Goal: Task Accomplishment & Management: Use online tool/utility

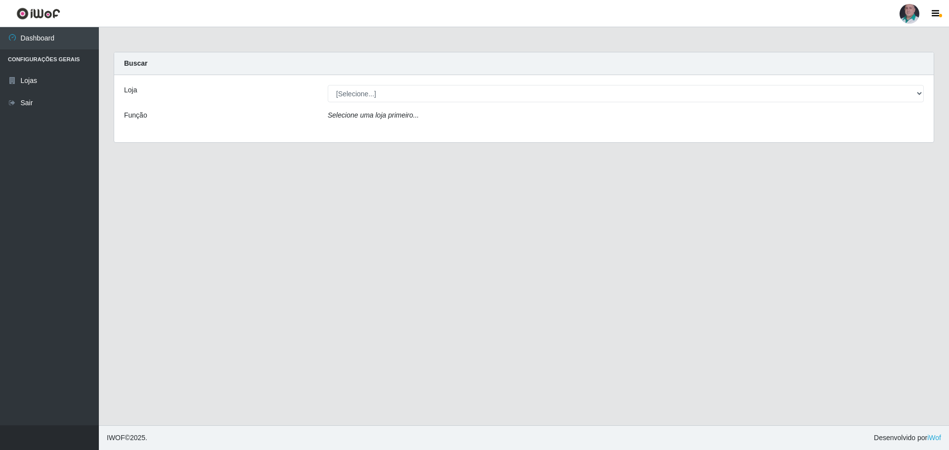
select select "252"
click at [328, 85] on select "[Selecione...] Mar Vermelho - Loja 05" at bounding box center [626, 93] width 596 height 17
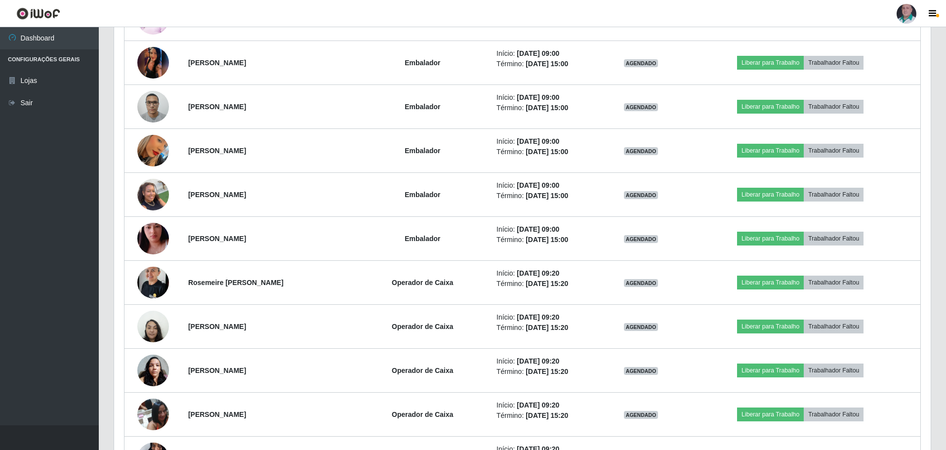
scroll to position [840, 0]
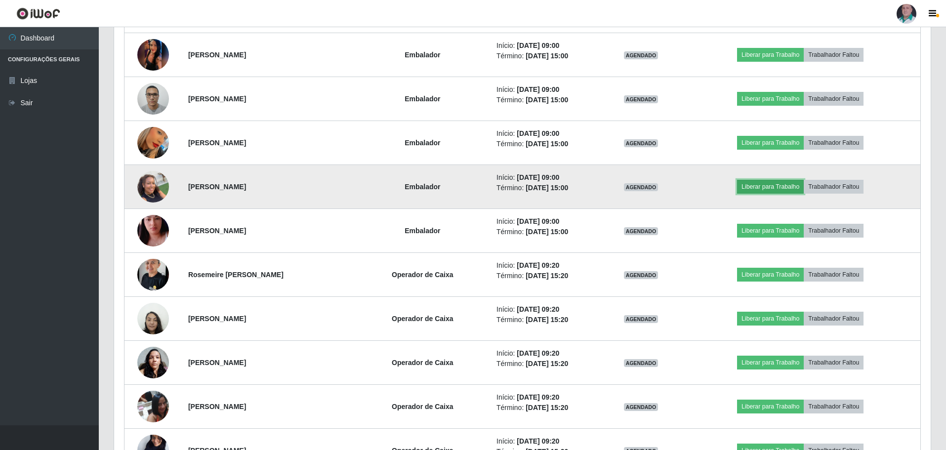
click at [788, 189] on button "Liberar para Trabalho" at bounding box center [770, 187] width 67 height 14
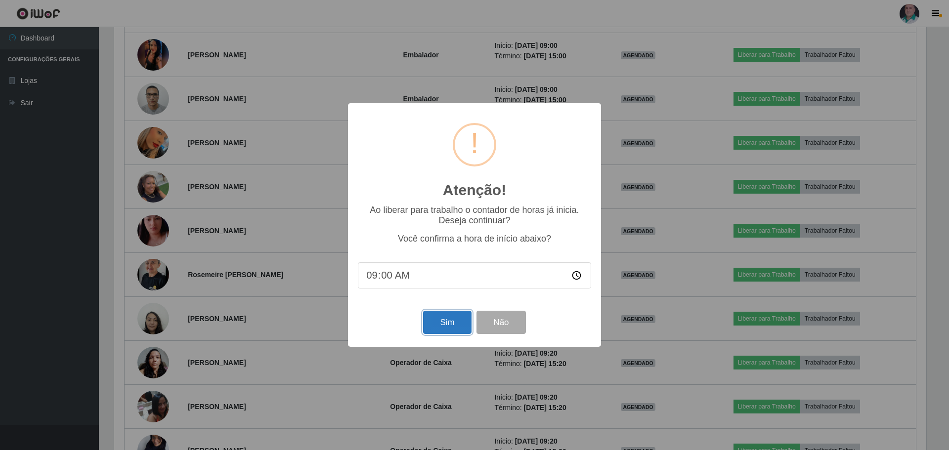
click at [447, 327] on button "Sim" at bounding box center [447, 322] width 48 height 23
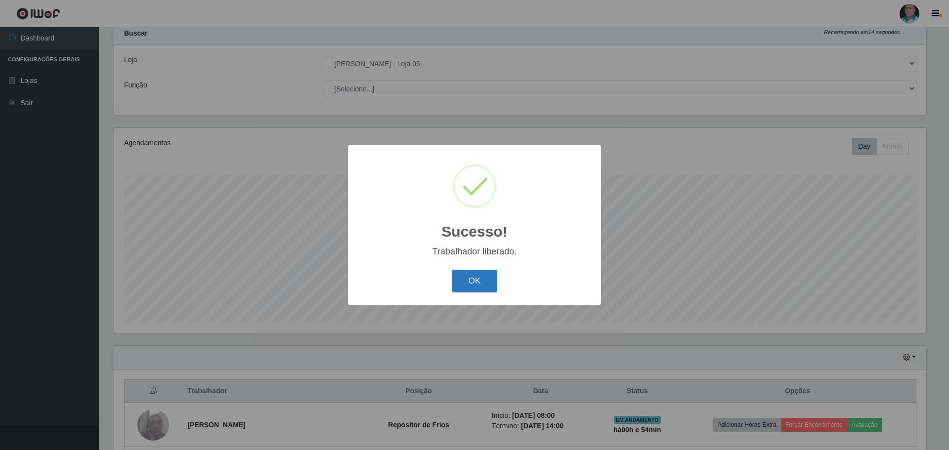
click at [489, 275] on button "OK" at bounding box center [475, 281] width 46 height 23
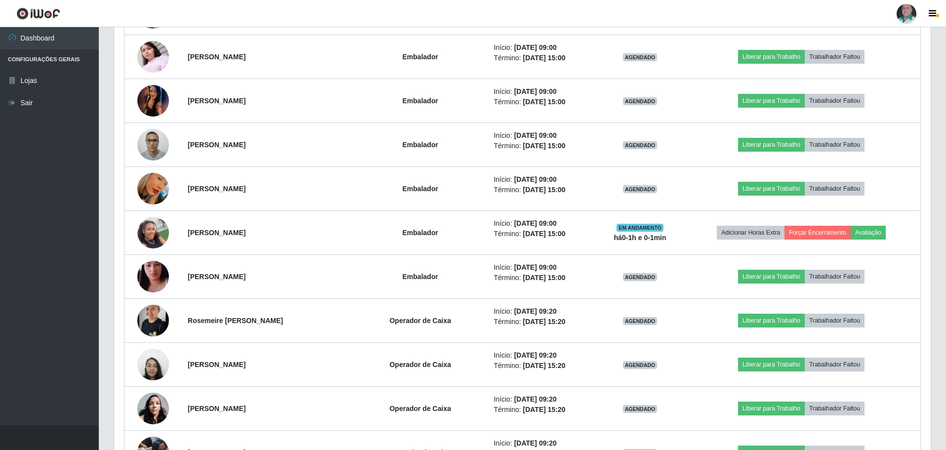
scroll to position [821, 0]
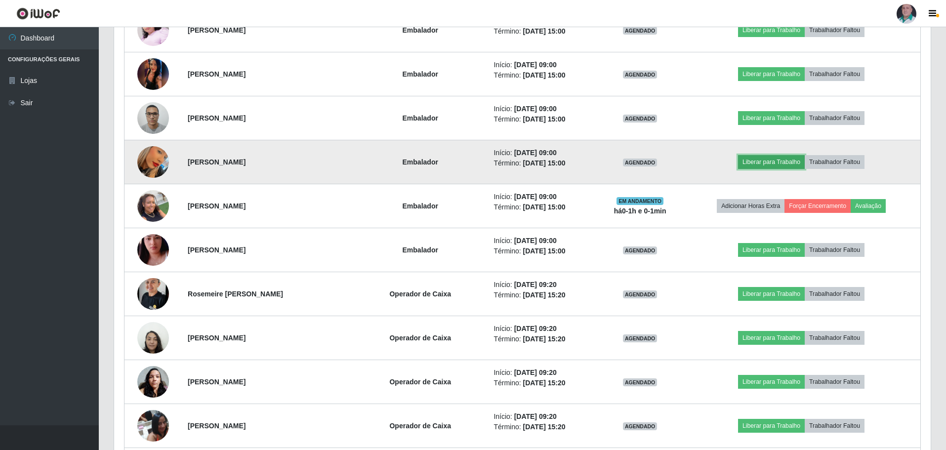
click at [770, 160] on button "Liberar para Trabalho" at bounding box center [771, 162] width 67 height 14
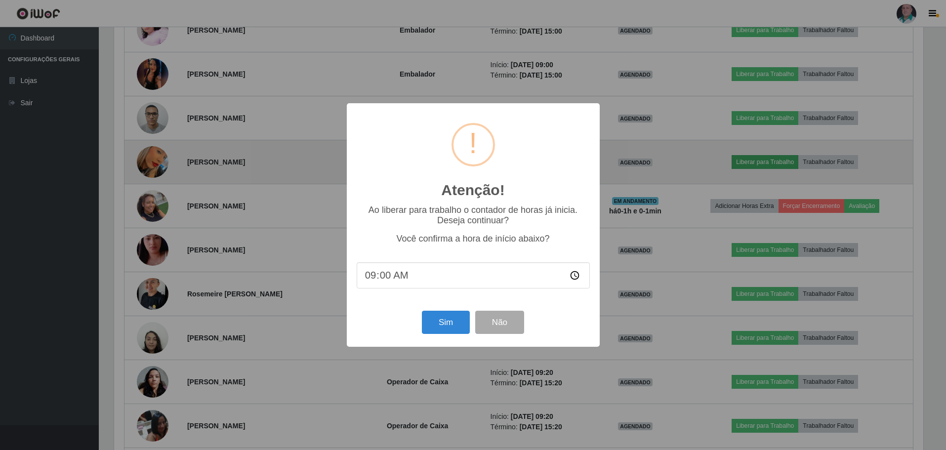
scroll to position [205, 812]
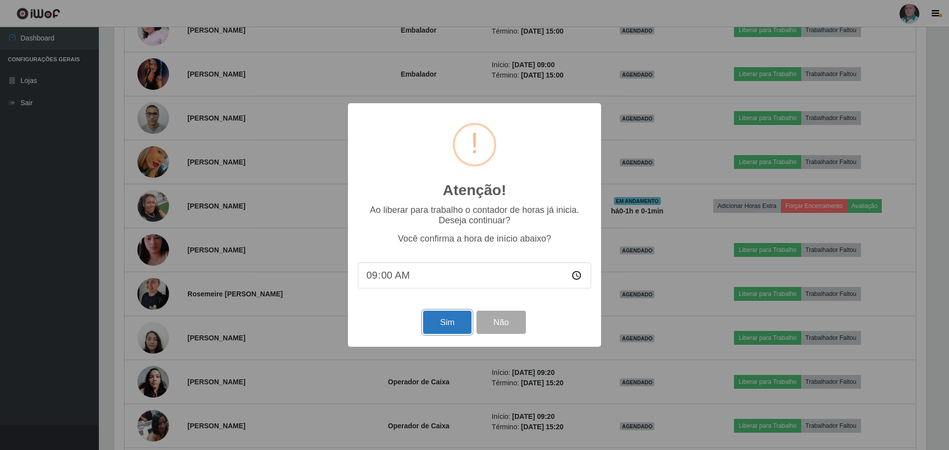
click at [448, 325] on button "Sim" at bounding box center [447, 322] width 48 height 23
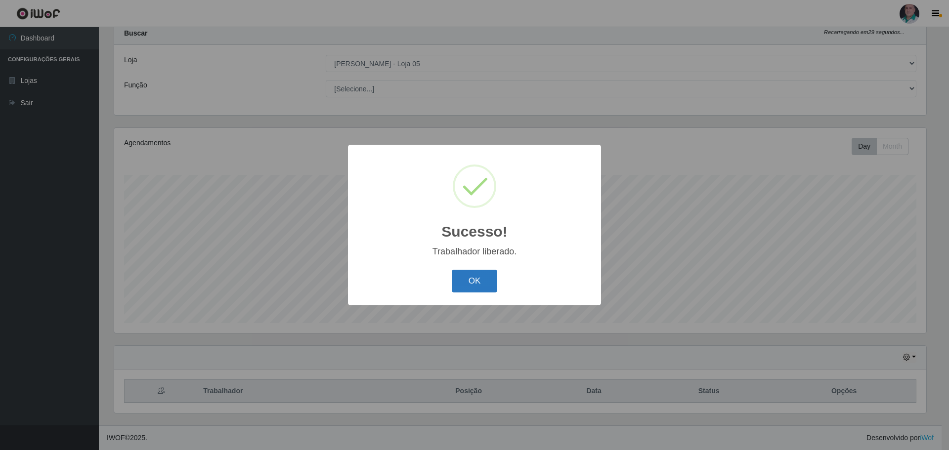
click at [476, 281] on button "OK" at bounding box center [475, 281] width 46 height 23
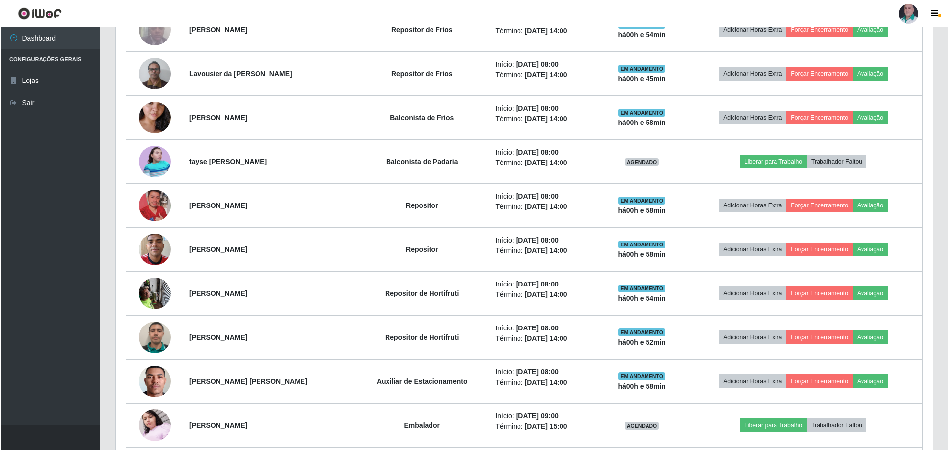
scroll to position [475, 0]
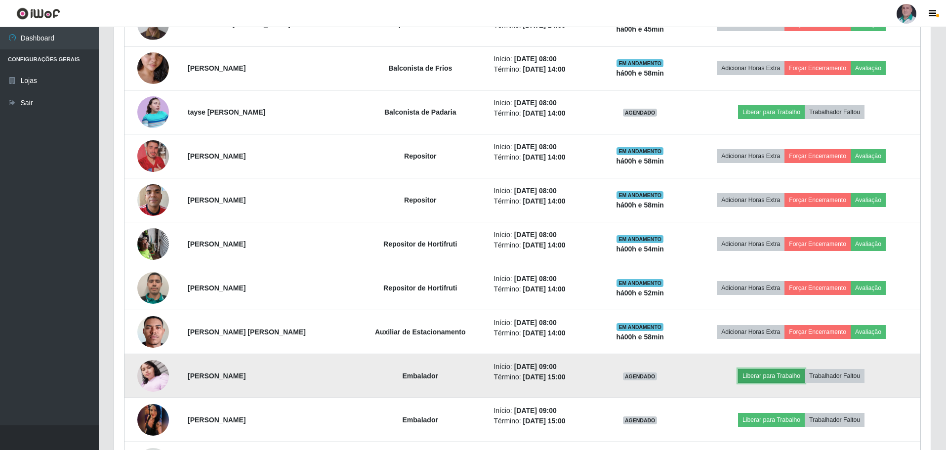
click at [780, 378] on button "Liberar para Trabalho" at bounding box center [771, 376] width 67 height 14
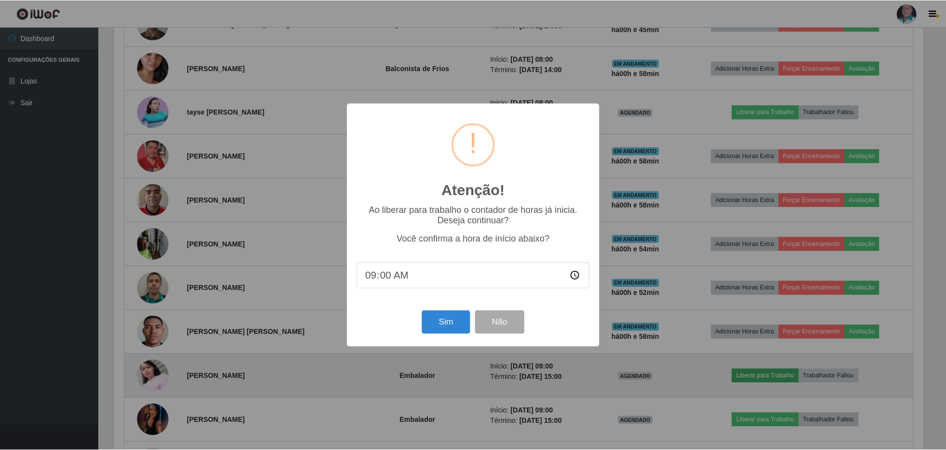
scroll to position [205, 812]
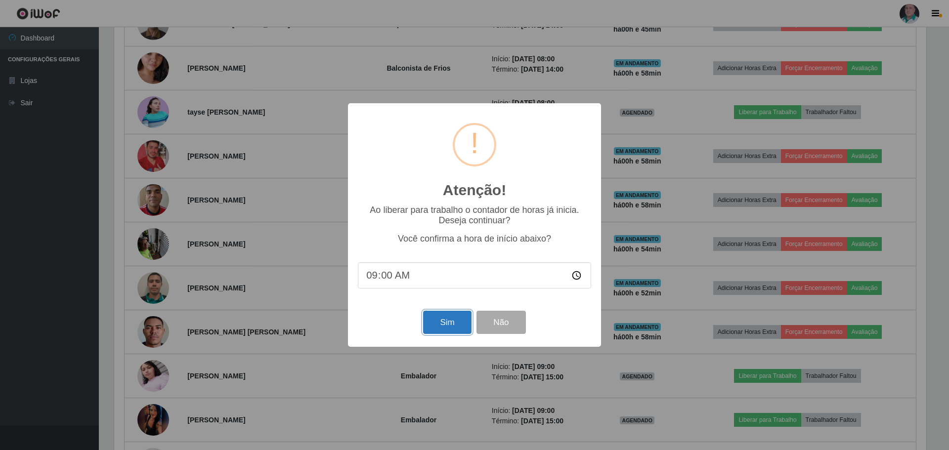
click at [456, 321] on button "Sim" at bounding box center [447, 322] width 48 height 23
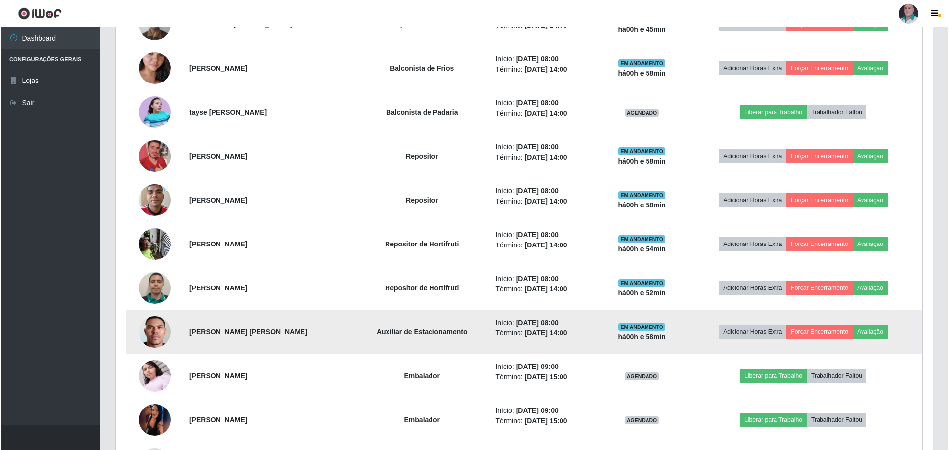
scroll to position [0, 0]
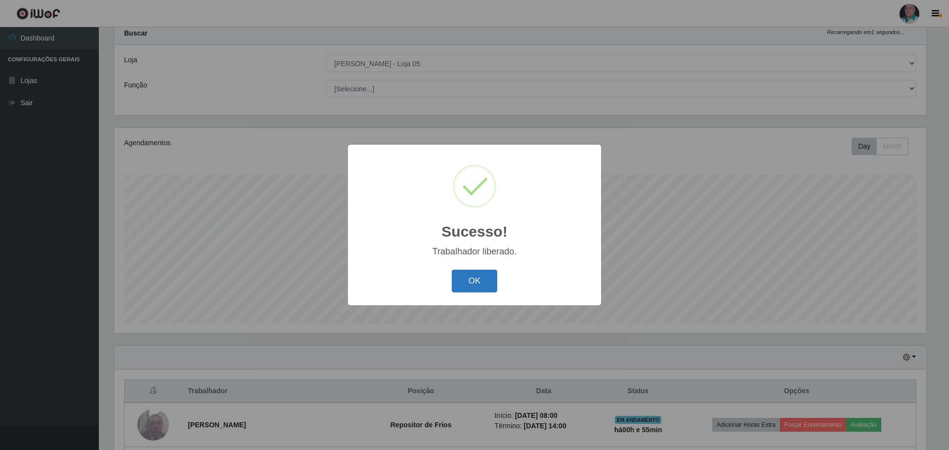
click at [487, 275] on button "OK" at bounding box center [475, 281] width 46 height 23
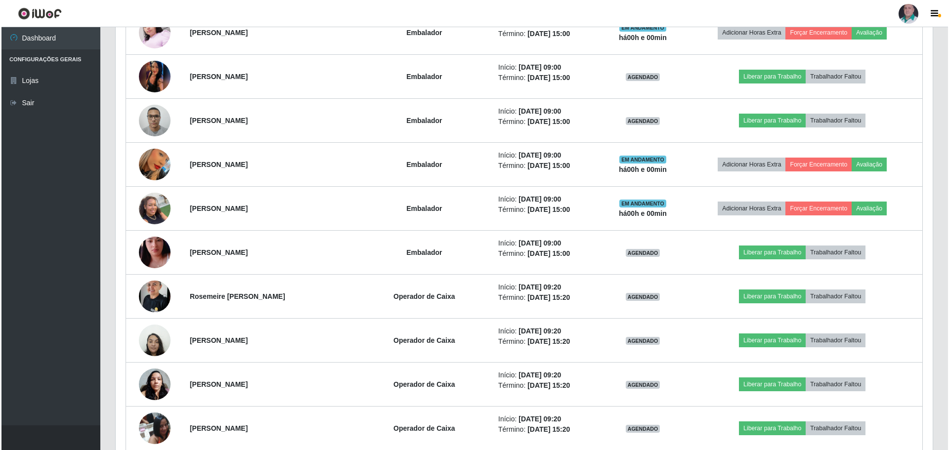
scroll to position [840, 0]
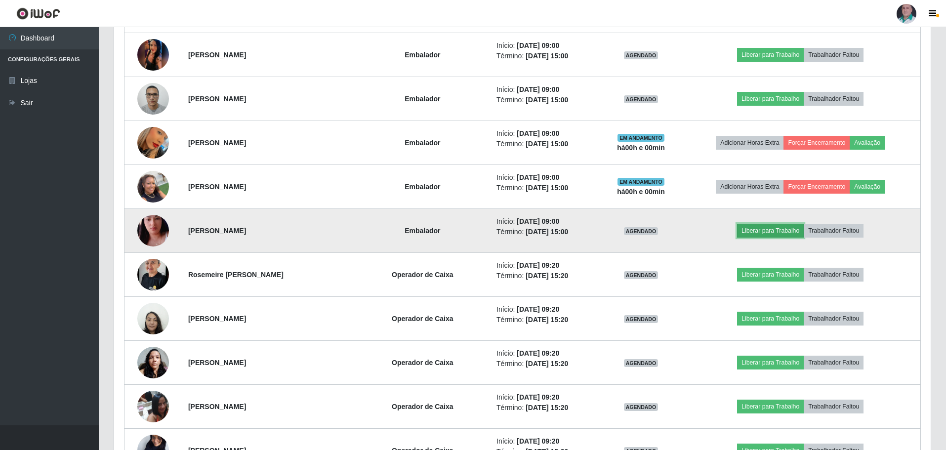
click at [792, 229] on button "Liberar para Trabalho" at bounding box center [770, 231] width 67 height 14
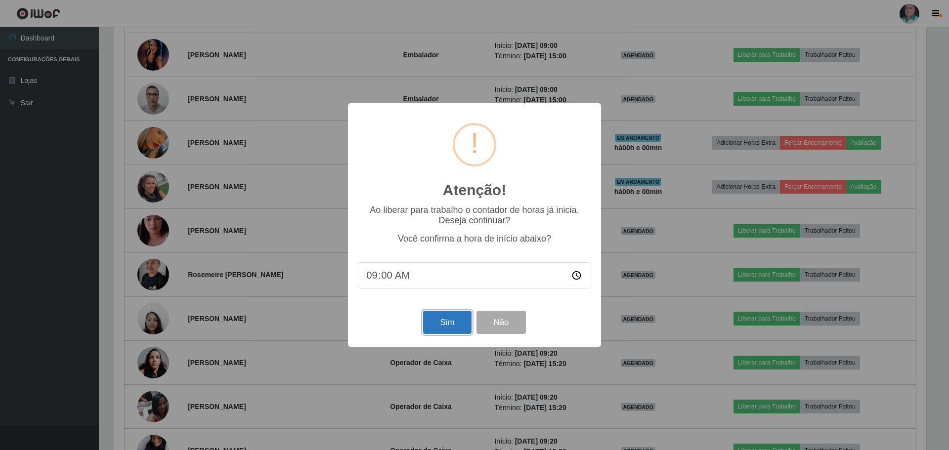
click at [457, 324] on button "Sim" at bounding box center [447, 322] width 48 height 23
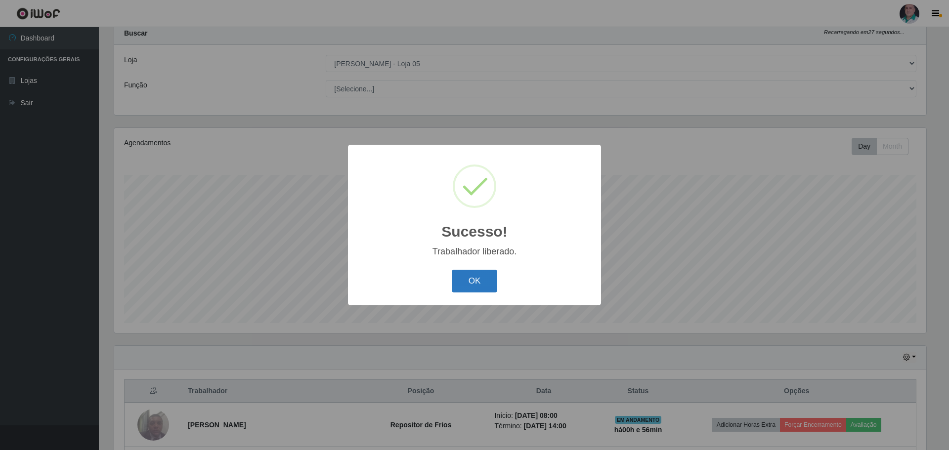
click at [467, 288] on button "OK" at bounding box center [475, 281] width 46 height 23
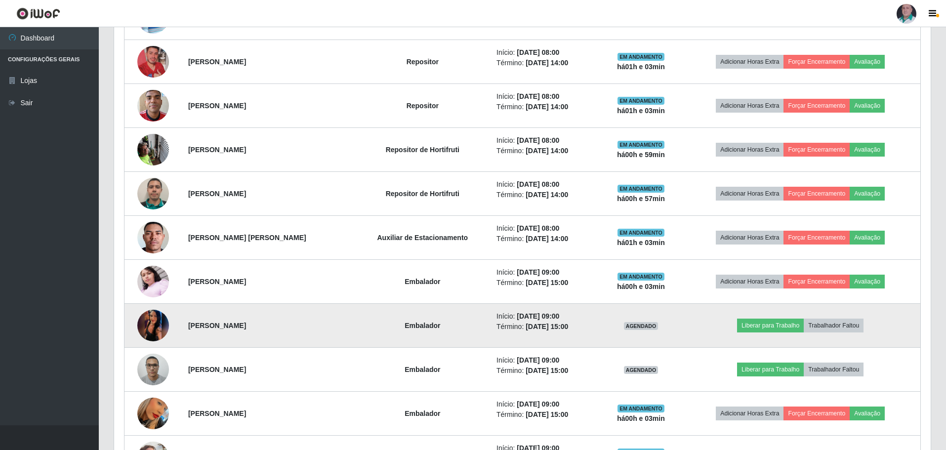
scroll to position [623, 0]
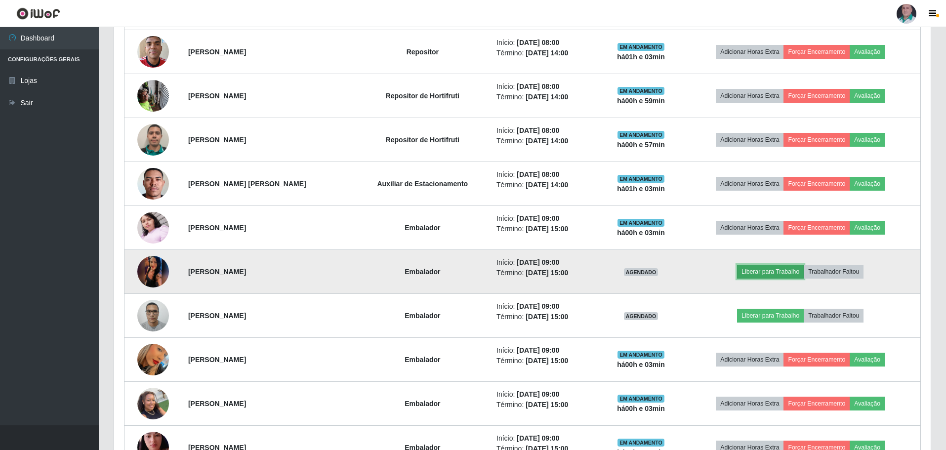
click at [767, 267] on button "Liberar para Trabalho" at bounding box center [770, 272] width 67 height 14
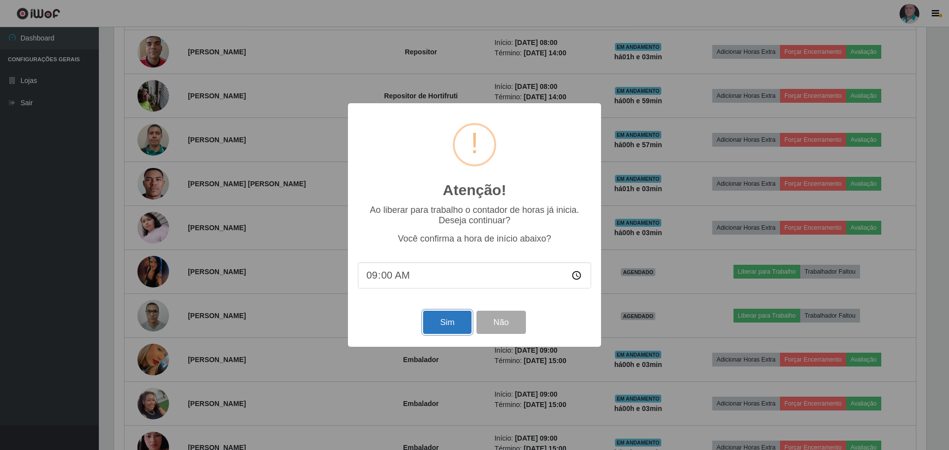
click at [434, 328] on button "Sim" at bounding box center [447, 322] width 48 height 23
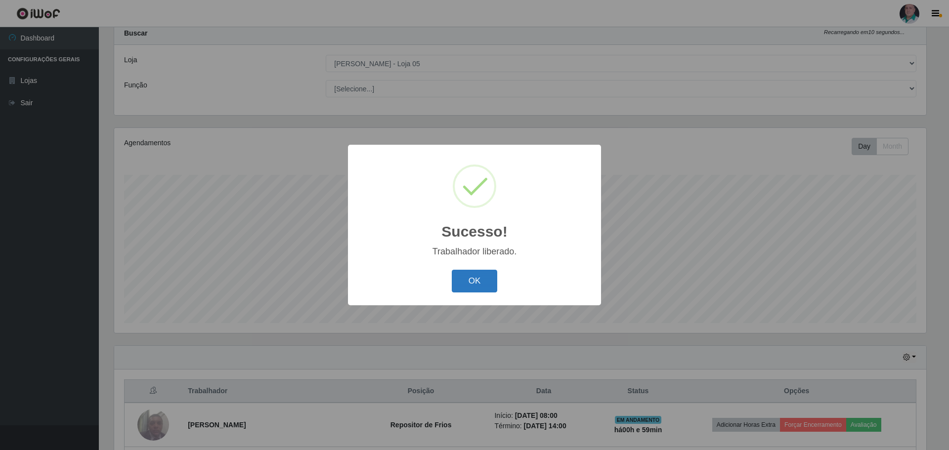
click at [480, 276] on button "OK" at bounding box center [475, 281] width 46 height 23
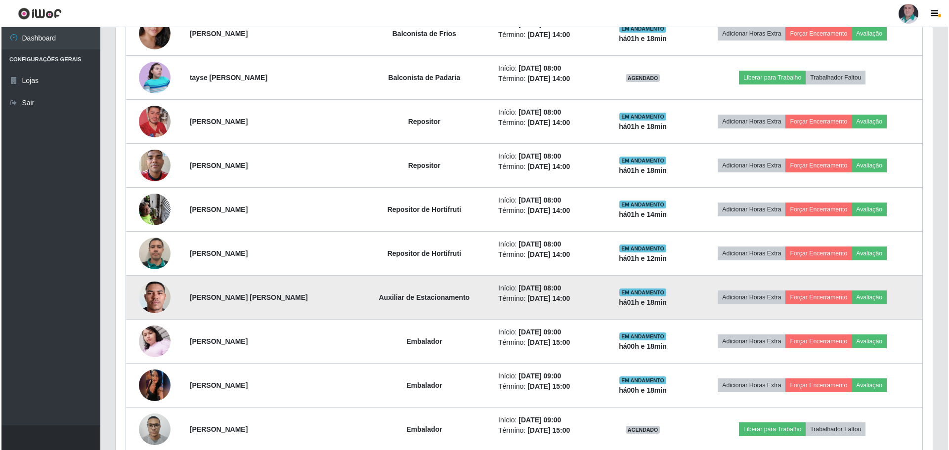
scroll to position [673, 0]
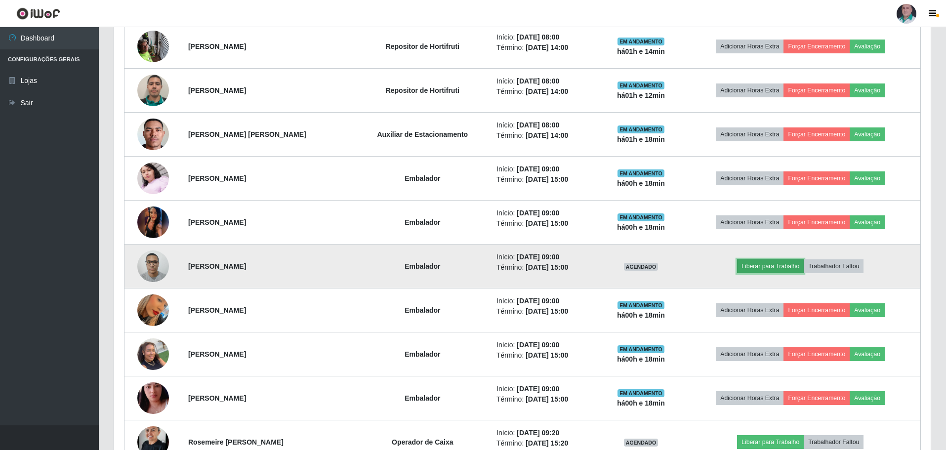
click at [770, 267] on button "Liberar para Trabalho" at bounding box center [770, 266] width 67 height 14
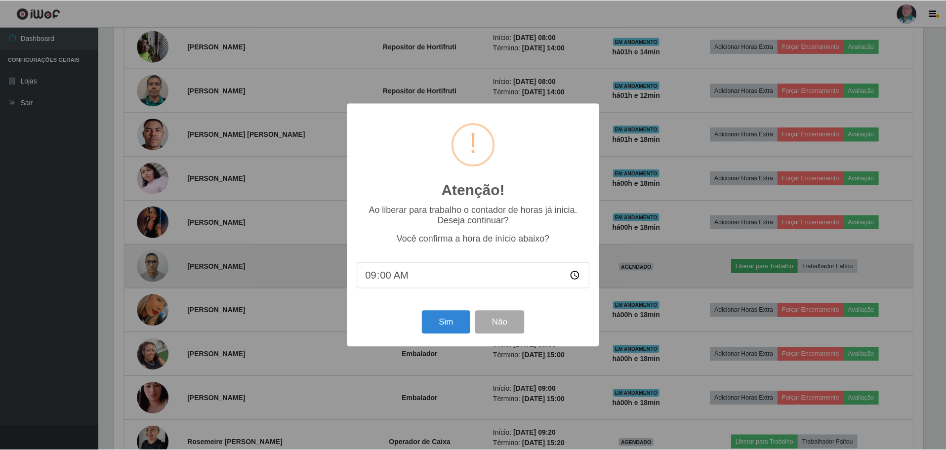
scroll to position [205, 812]
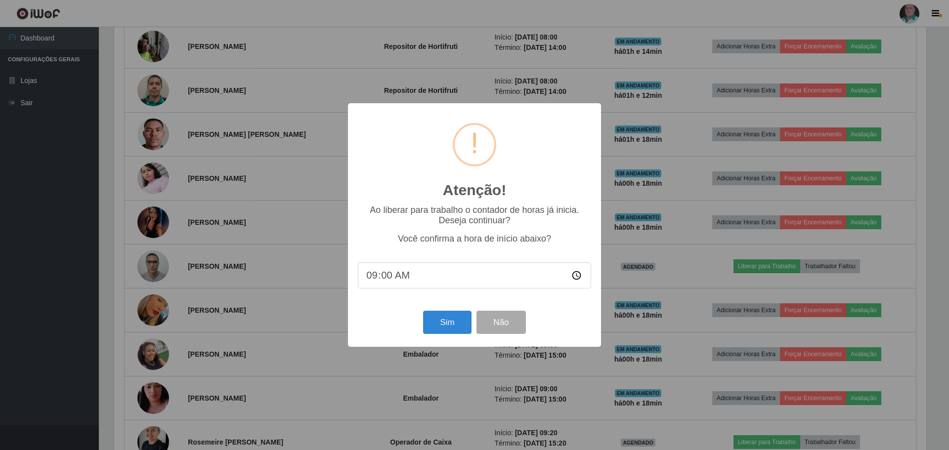
click at [383, 279] on input "09:00" at bounding box center [474, 275] width 233 height 26
type input "09:19"
click at [435, 328] on button "Sim" at bounding box center [447, 322] width 48 height 23
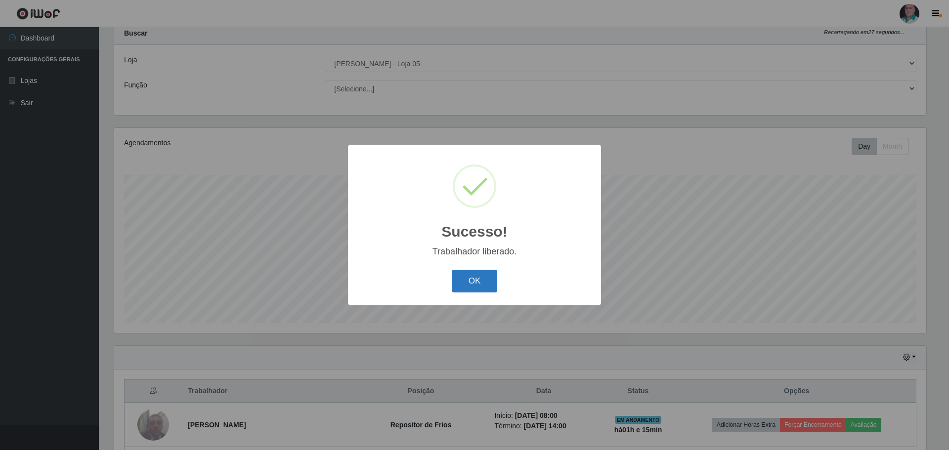
click at [490, 277] on button "OK" at bounding box center [475, 281] width 46 height 23
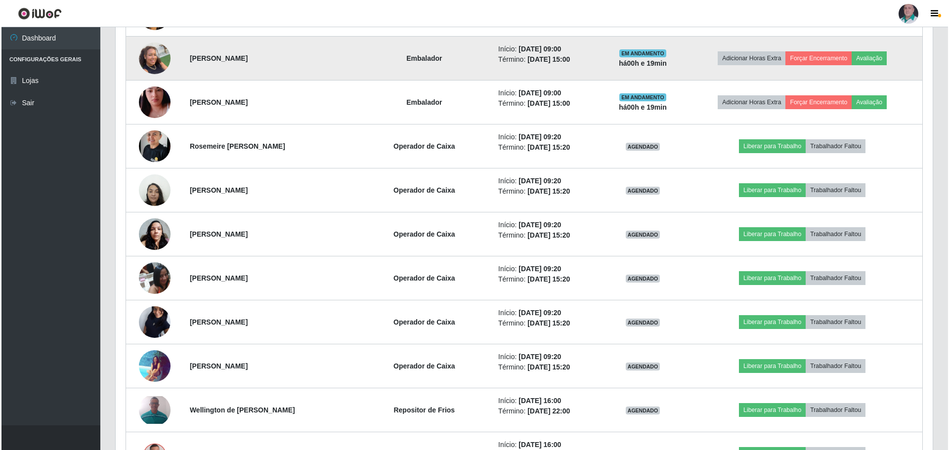
scroll to position [969, 0]
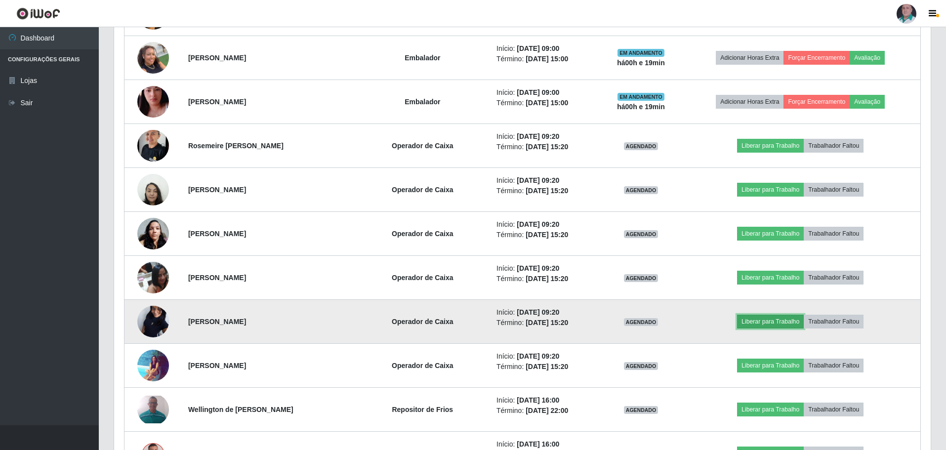
click at [779, 323] on button "Liberar para Trabalho" at bounding box center [770, 322] width 67 height 14
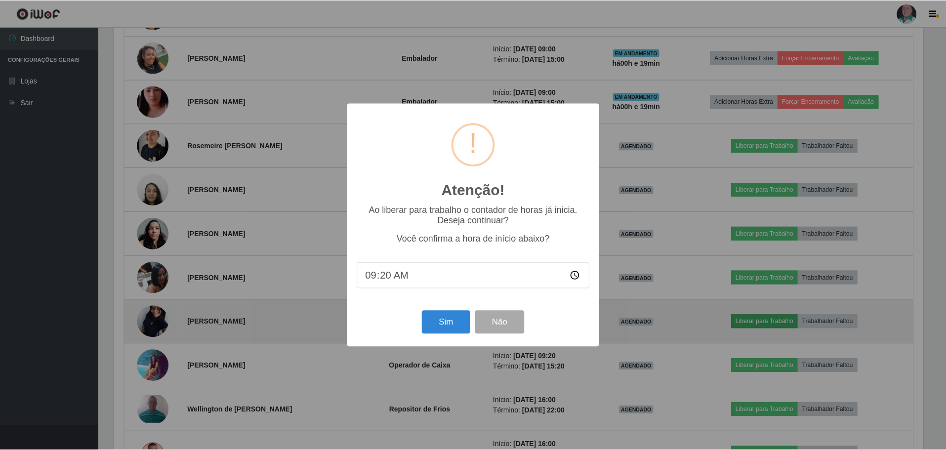
scroll to position [205, 812]
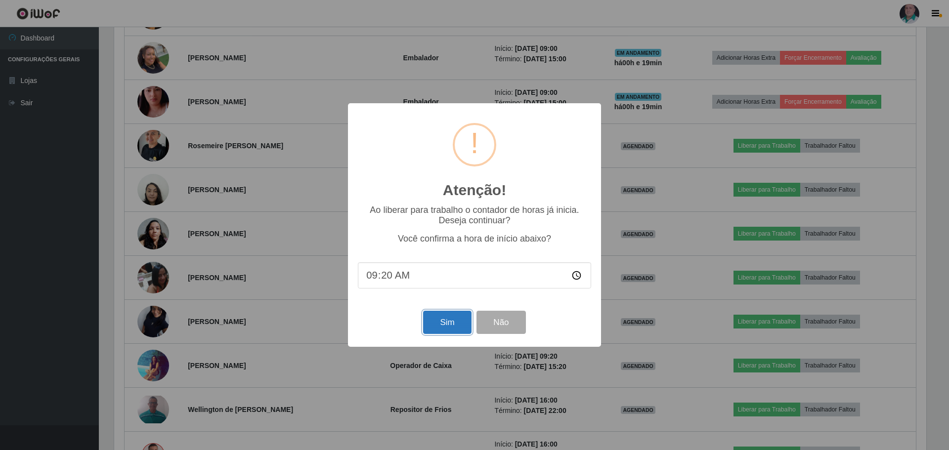
click at [447, 329] on button "Sim" at bounding box center [447, 322] width 48 height 23
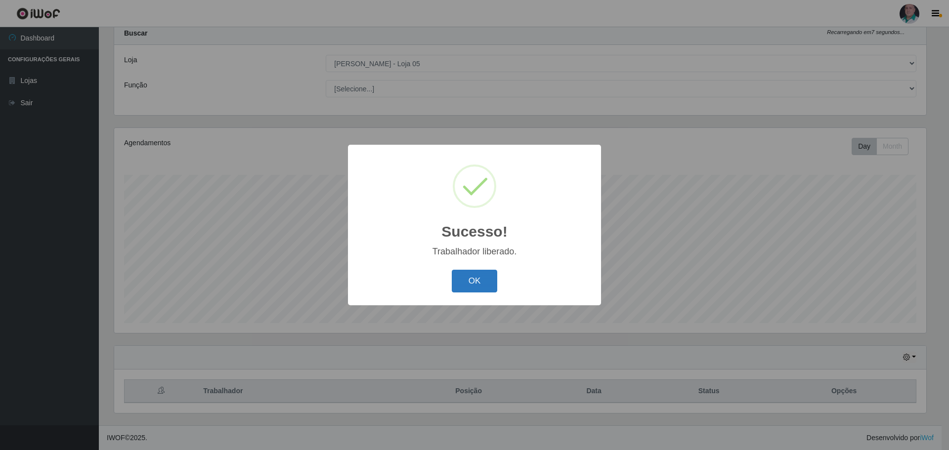
click at [476, 289] on button "OK" at bounding box center [475, 281] width 46 height 23
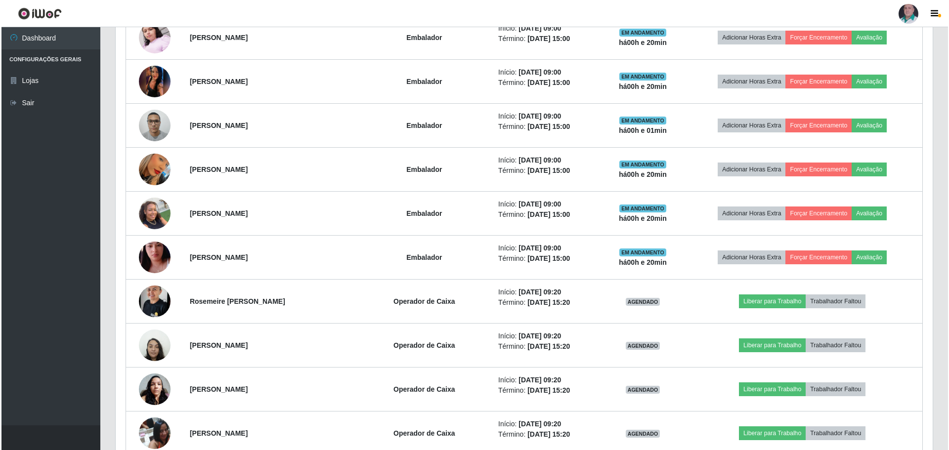
scroll to position [821, 0]
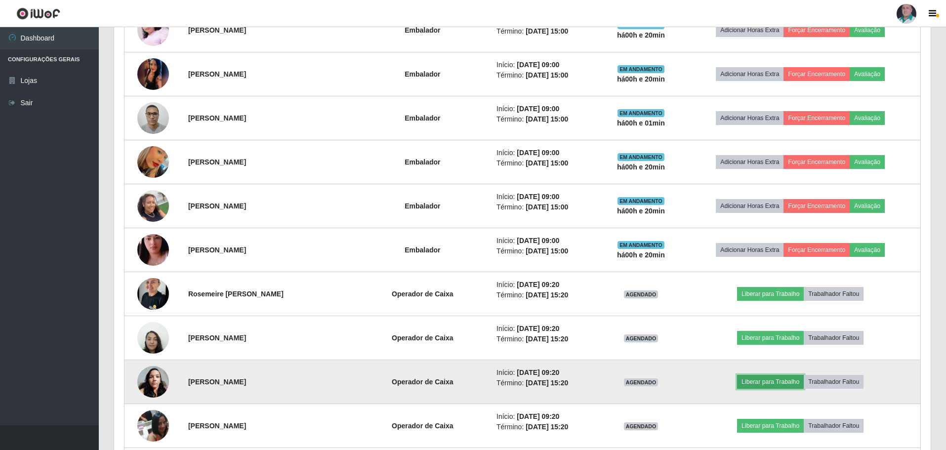
click at [783, 382] on button "Liberar para Trabalho" at bounding box center [770, 382] width 67 height 14
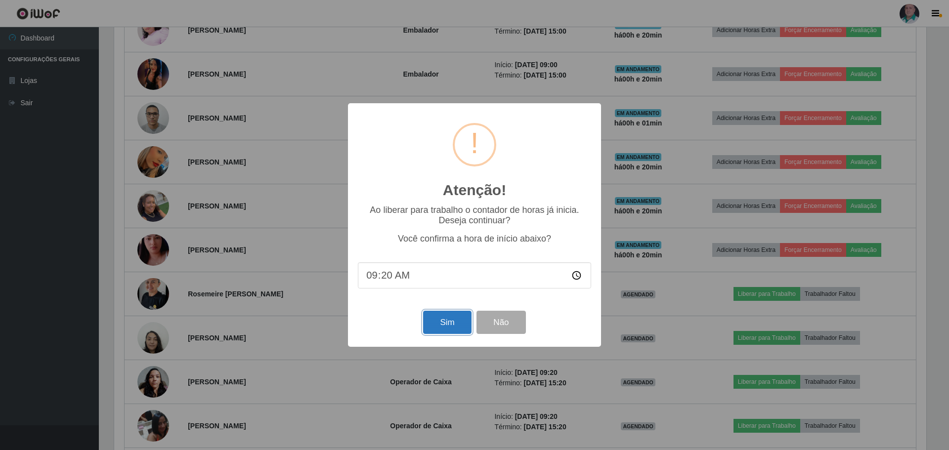
click at [447, 320] on button "Sim" at bounding box center [447, 322] width 48 height 23
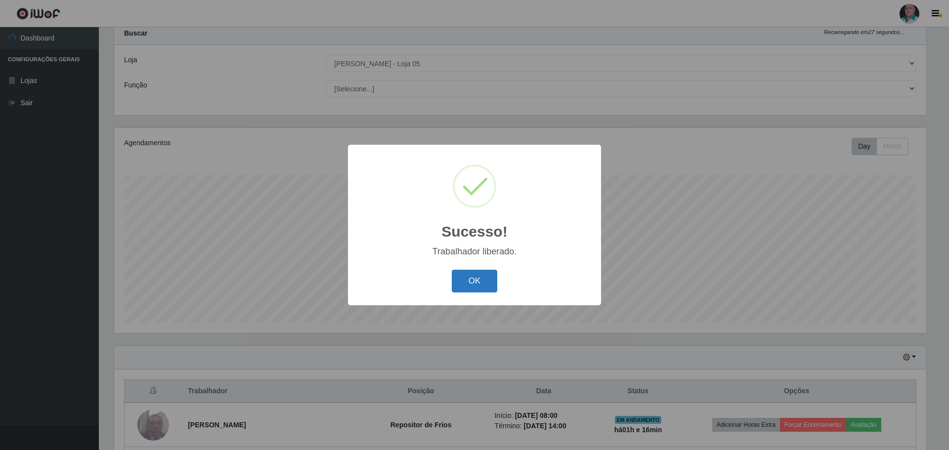
click at [474, 281] on button "OK" at bounding box center [475, 281] width 46 height 23
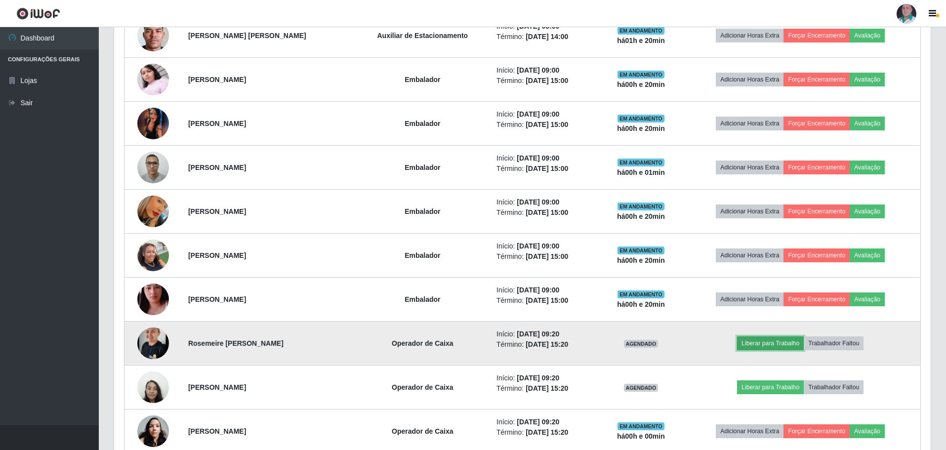
click at [776, 350] on button "Liberar para Trabalho" at bounding box center [770, 344] width 67 height 14
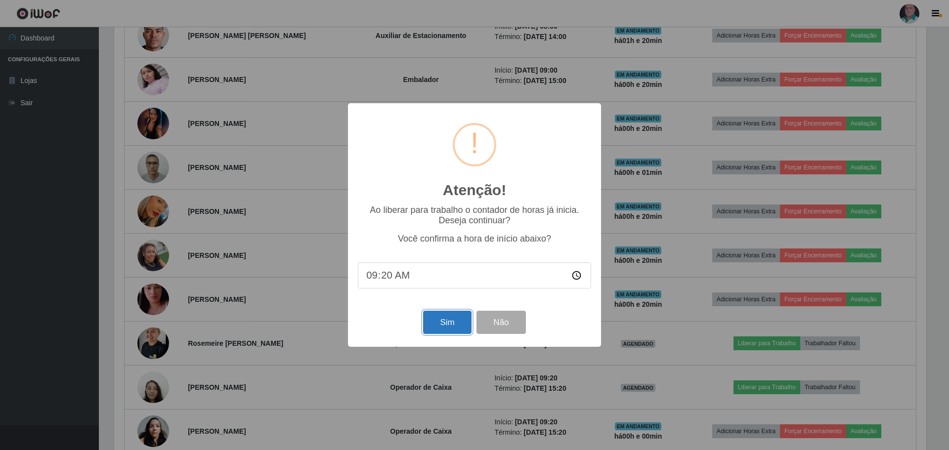
click at [433, 329] on button "Sim" at bounding box center [447, 322] width 48 height 23
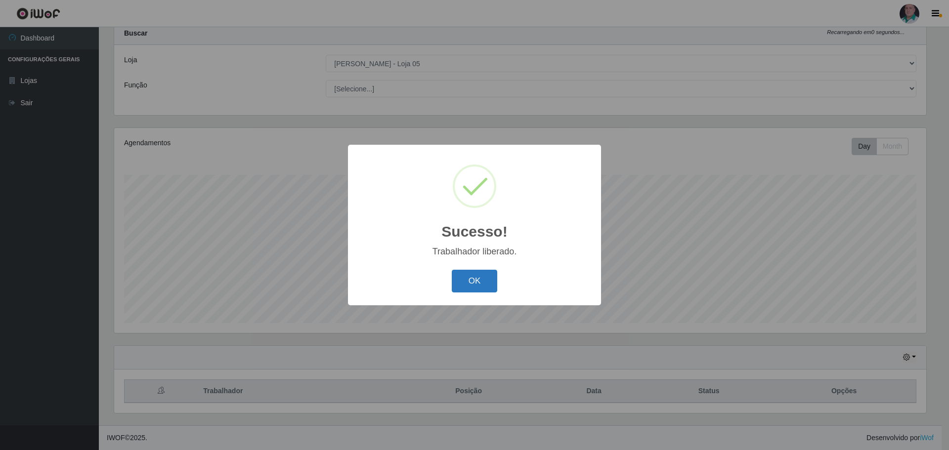
click at [467, 287] on button "OK" at bounding box center [475, 281] width 46 height 23
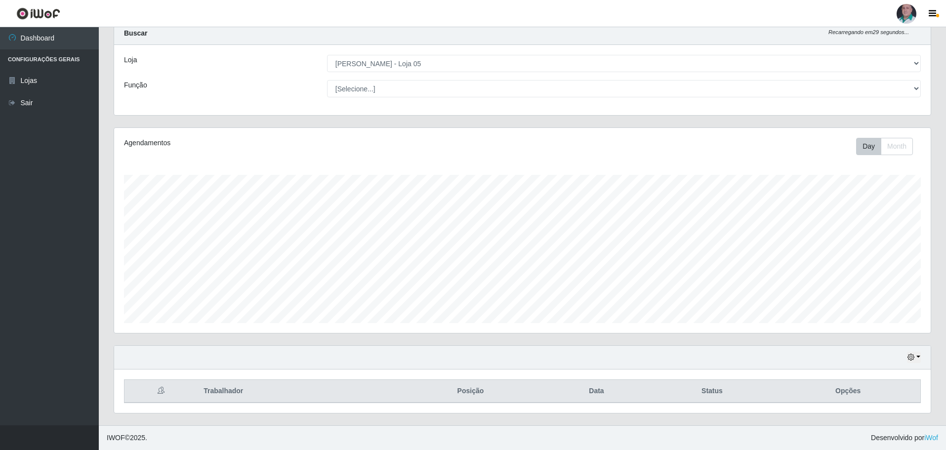
scroll to position [205, 817]
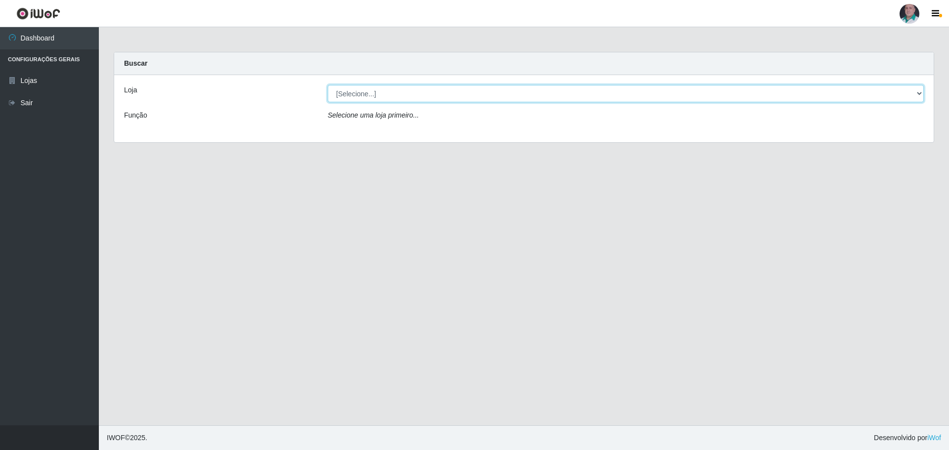
click at [918, 92] on select "[Selecione...] Mar Vermelho - Loja 05" at bounding box center [626, 93] width 596 height 17
select select "252"
click at [328, 85] on select "[Selecione...] Mar Vermelho - Loja 05" at bounding box center [626, 93] width 596 height 17
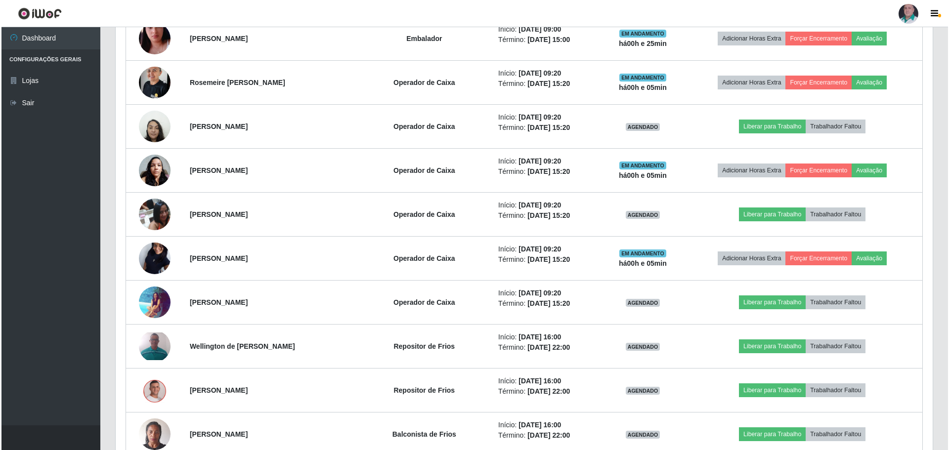
scroll to position [1038, 0]
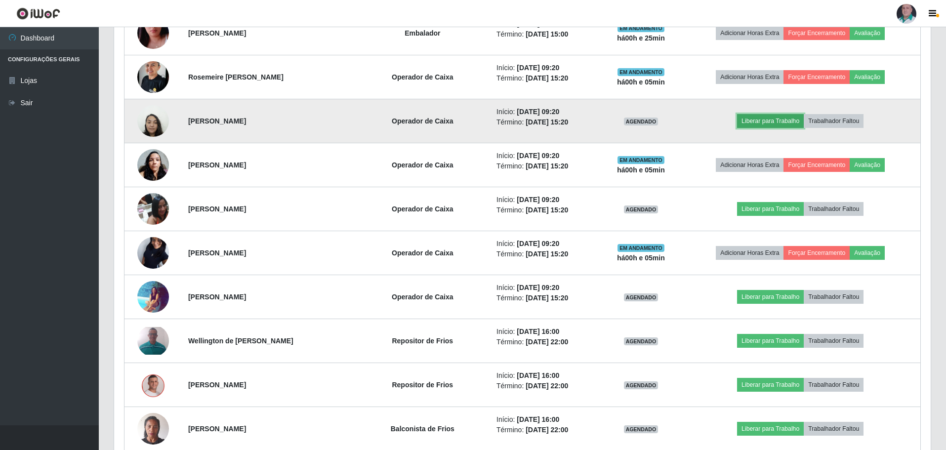
click at [761, 116] on button "Liberar para Trabalho" at bounding box center [770, 121] width 67 height 14
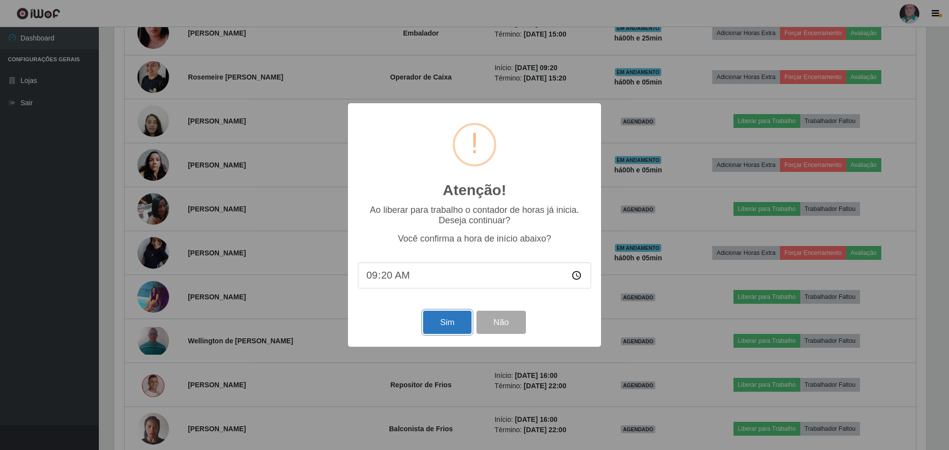
click at [435, 327] on button "Sim" at bounding box center [447, 322] width 48 height 23
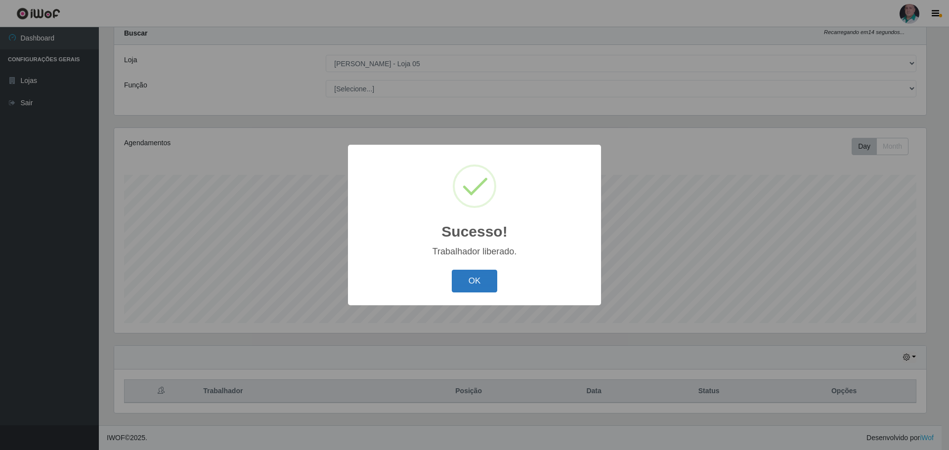
click at [466, 291] on button "OK" at bounding box center [475, 281] width 46 height 23
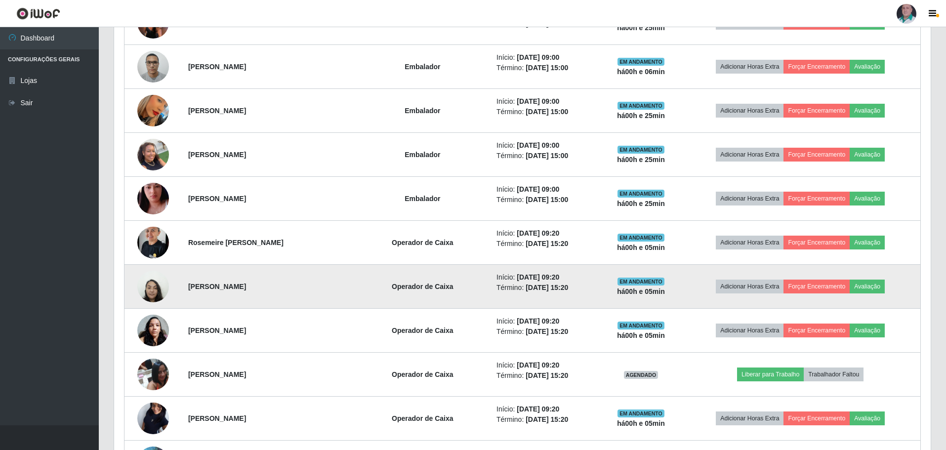
scroll to position [890, 0]
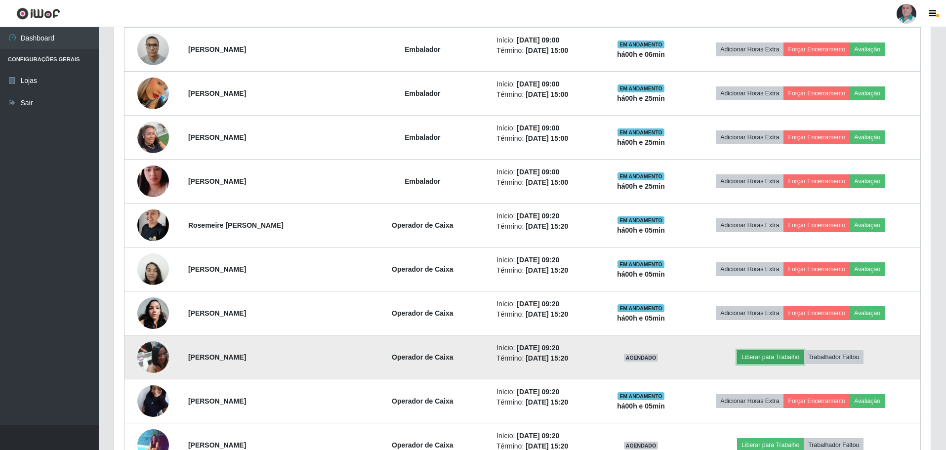
click at [796, 358] on button "Liberar para Trabalho" at bounding box center [770, 357] width 67 height 14
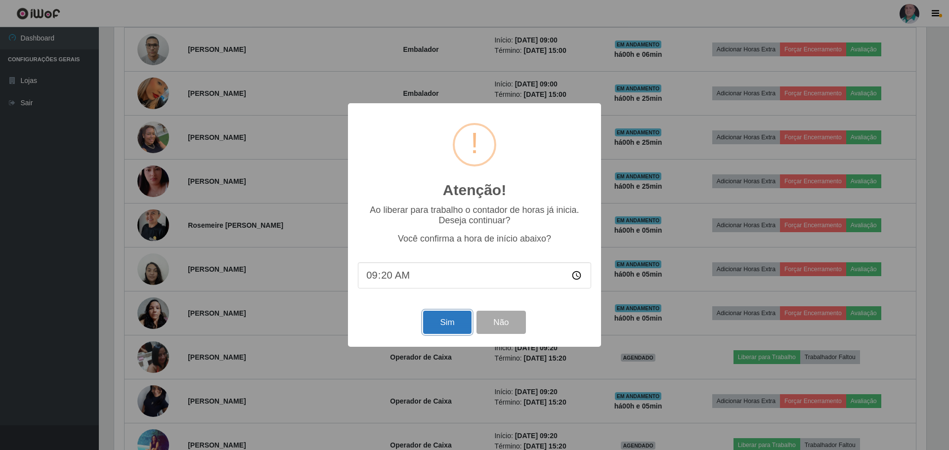
click at [440, 334] on button "Sim" at bounding box center [447, 322] width 48 height 23
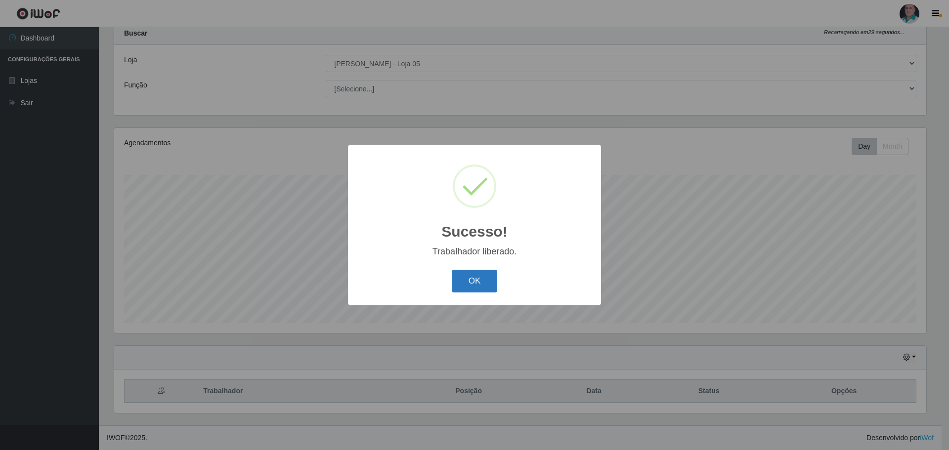
click at [486, 290] on button "OK" at bounding box center [475, 281] width 46 height 23
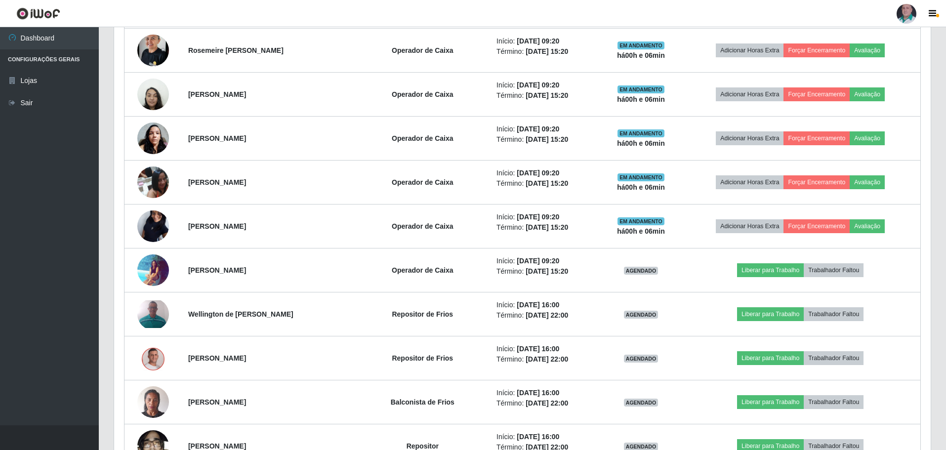
scroll to position [1068, 0]
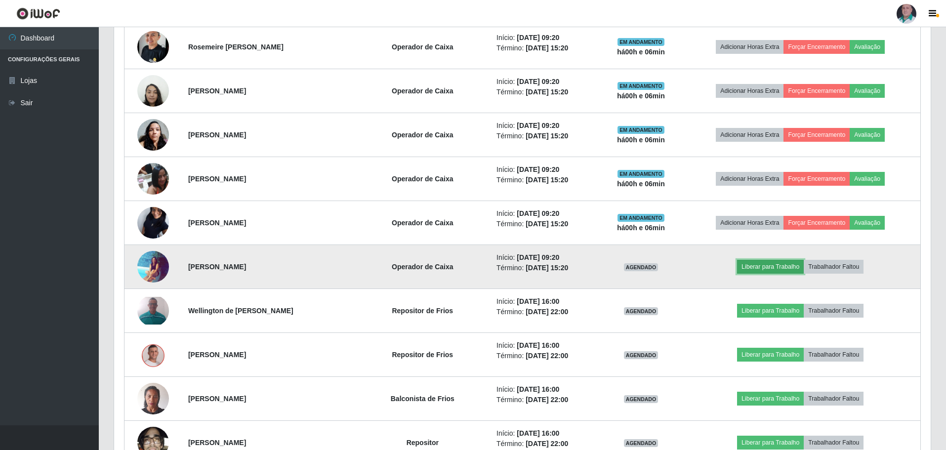
click at [764, 264] on button "Liberar para Trabalho" at bounding box center [770, 267] width 67 height 14
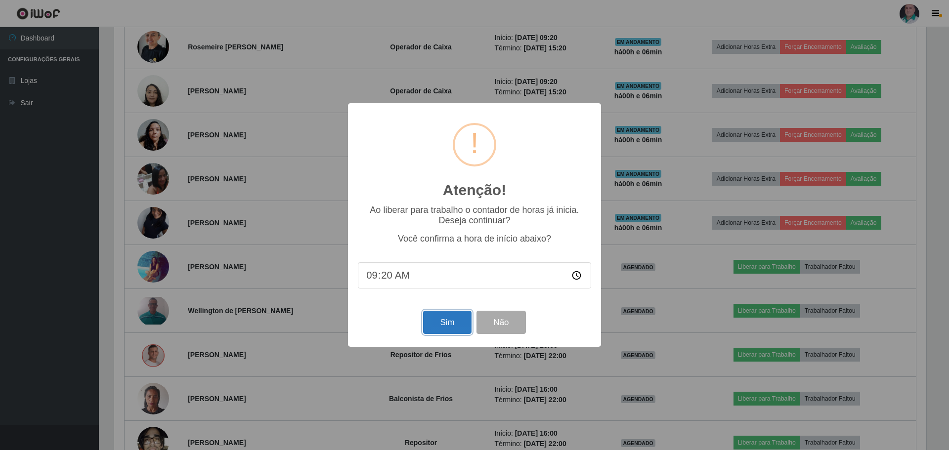
click at [438, 329] on button "Sim" at bounding box center [447, 322] width 48 height 23
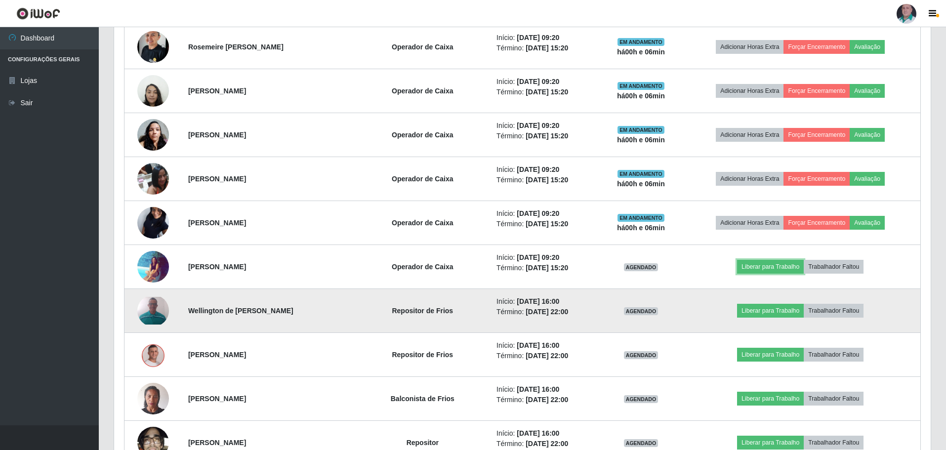
scroll to position [0, 0]
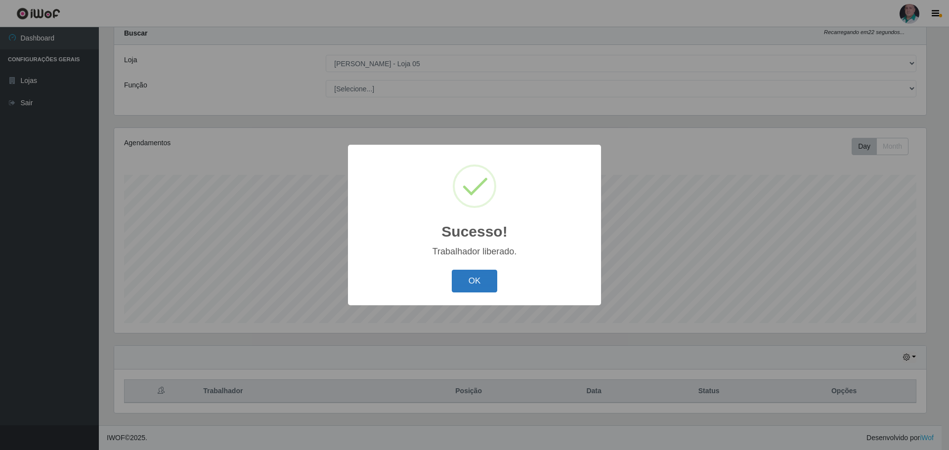
click at [467, 277] on button "OK" at bounding box center [475, 281] width 46 height 23
